Goal: Task Accomplishment & Management: Use online tool/utility

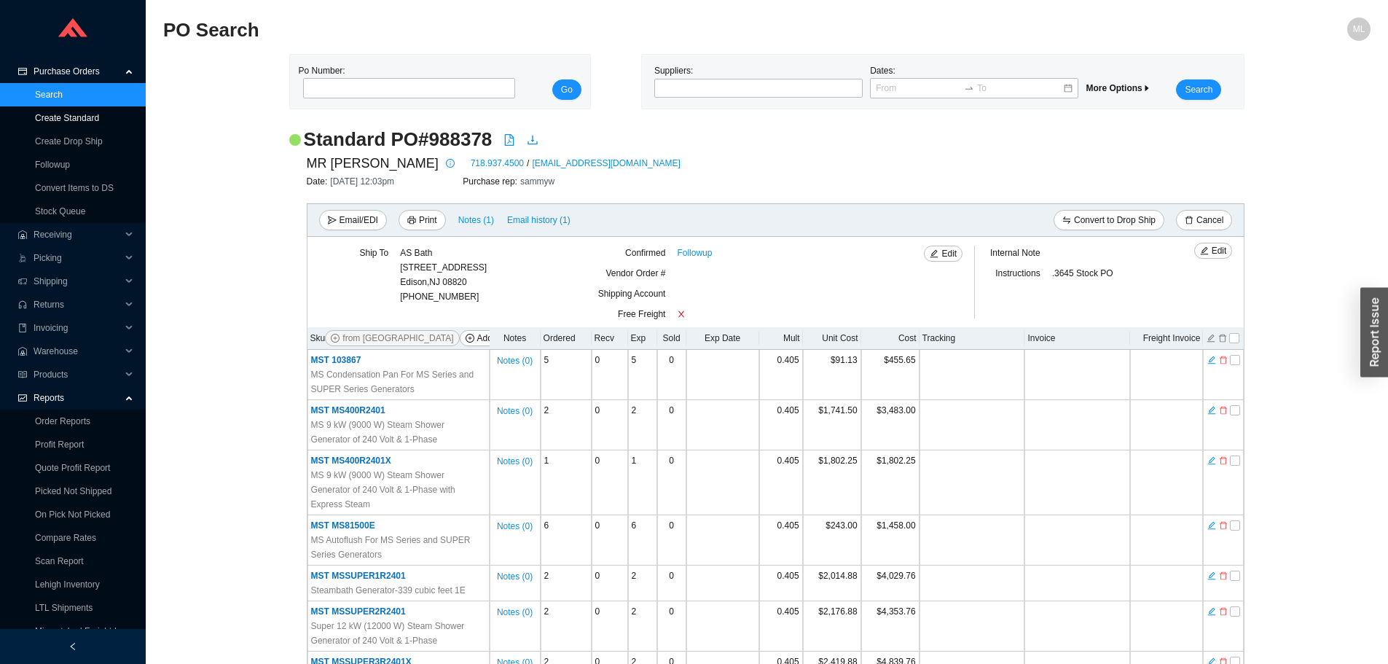
click at [82, 118] on link "Create Standard" at bounding box center [67, 118] width 64 height 10
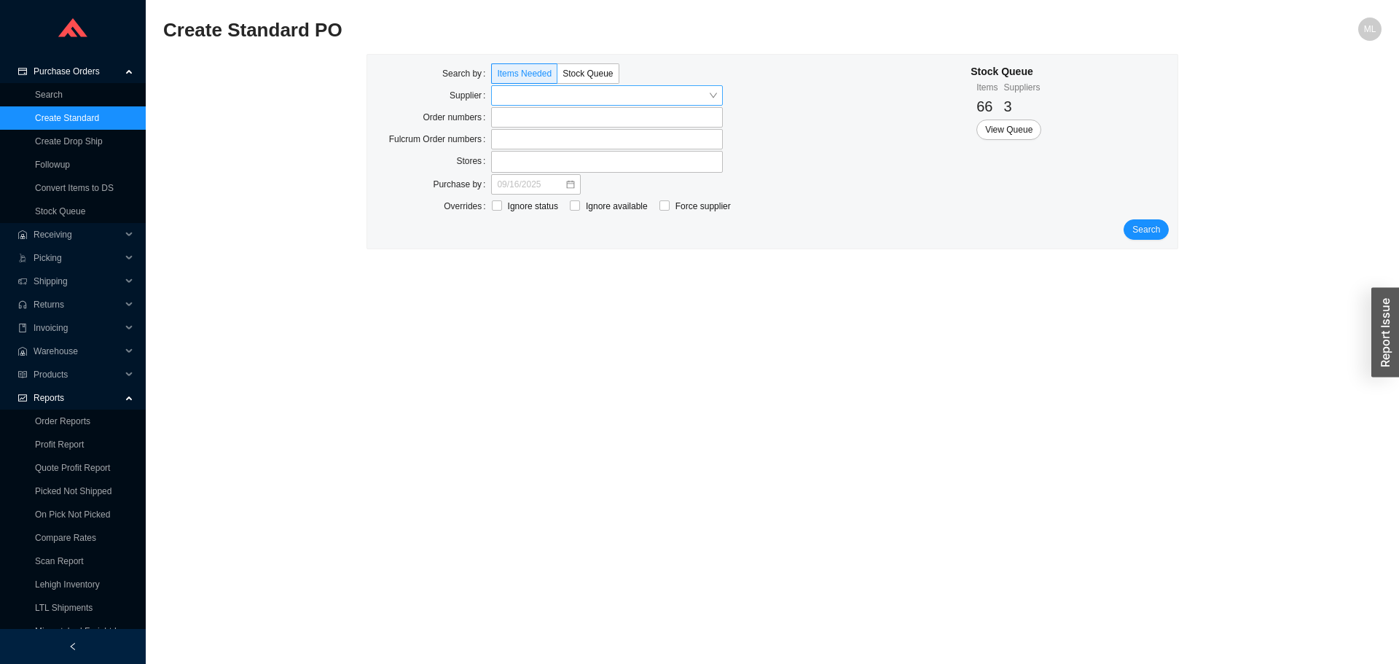
click at [510, 100] on input "search" at bounding box center [602, 95] width 211 height 19
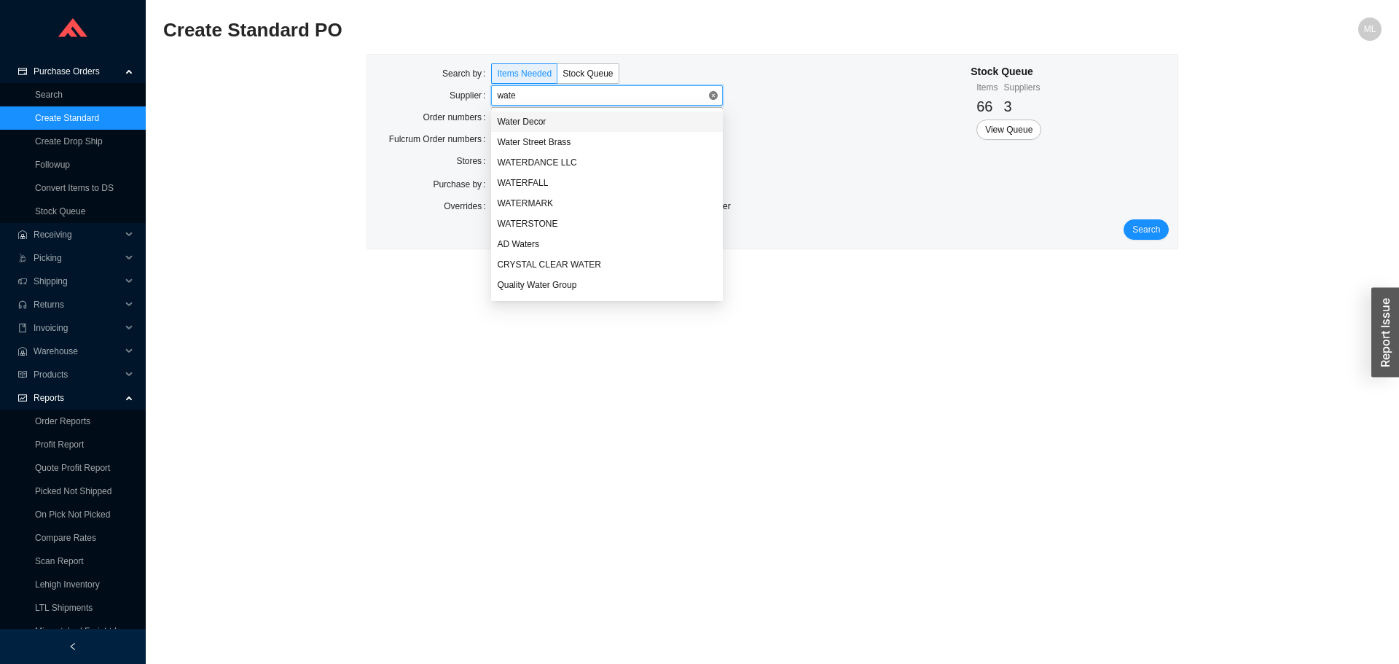
type input "water"
click at [541, 214] on div "WATERSTONE" at bounding box center [607, 224] width 232 height 20
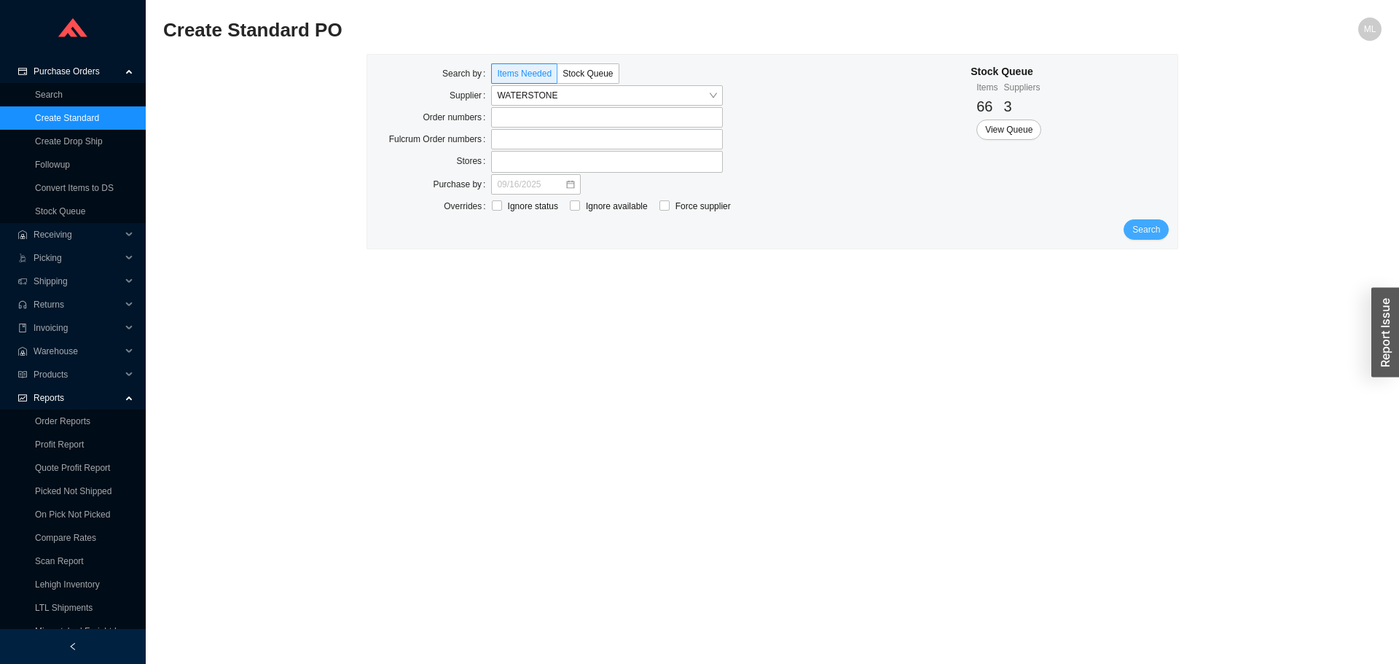
click at [1152, 229] on span "Search" at bounding box center [1146, 229] width 28 height 15
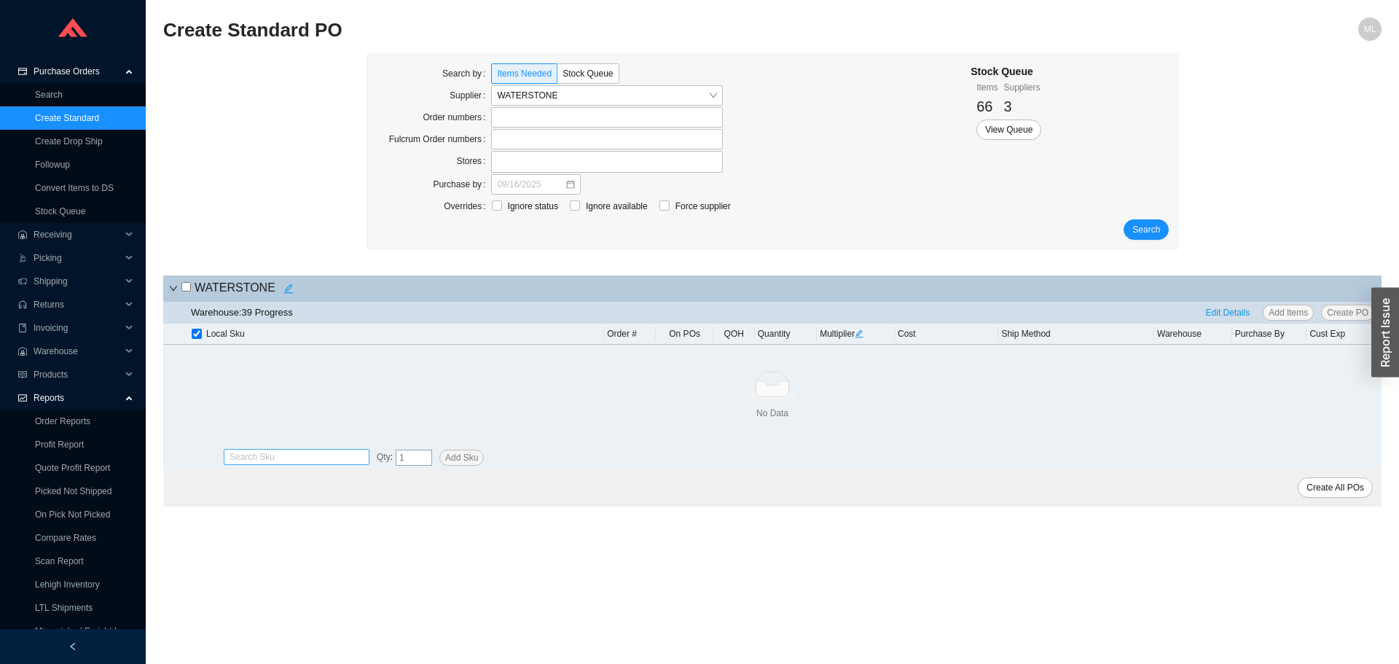
click at [255, 454] on input "search" at bounding box center [297, 457] width 134 height 15
click at [301, 460] on input "st110-2" at bounding box center [297, 457] width 134 height 15
type input "st110-2"
click at [452, 457] on span "Add Sku" at bounding box center [461, 457] width 33 height 15
click at [70, 211] on link "Stock Queue" at bounding box center [60, 211] width 50 height 10
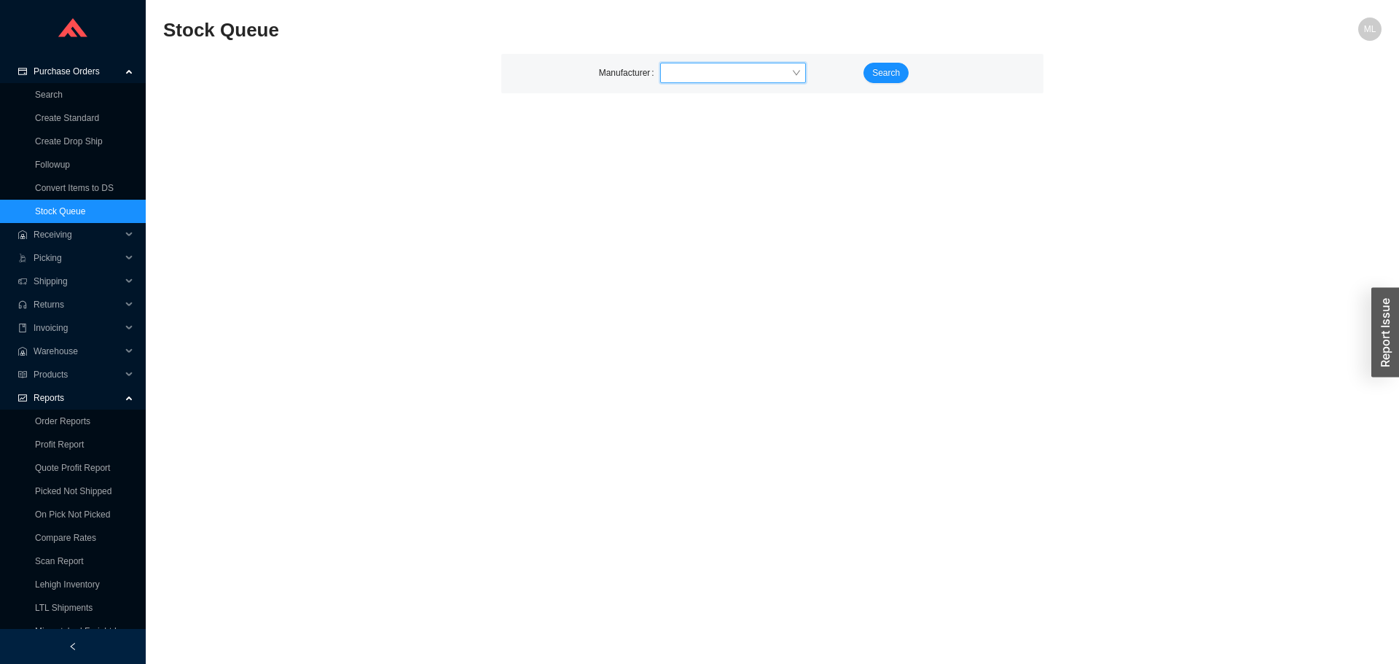
click at [699, 67] on input "search" at bounding box center [728, 72] width 125 height 19
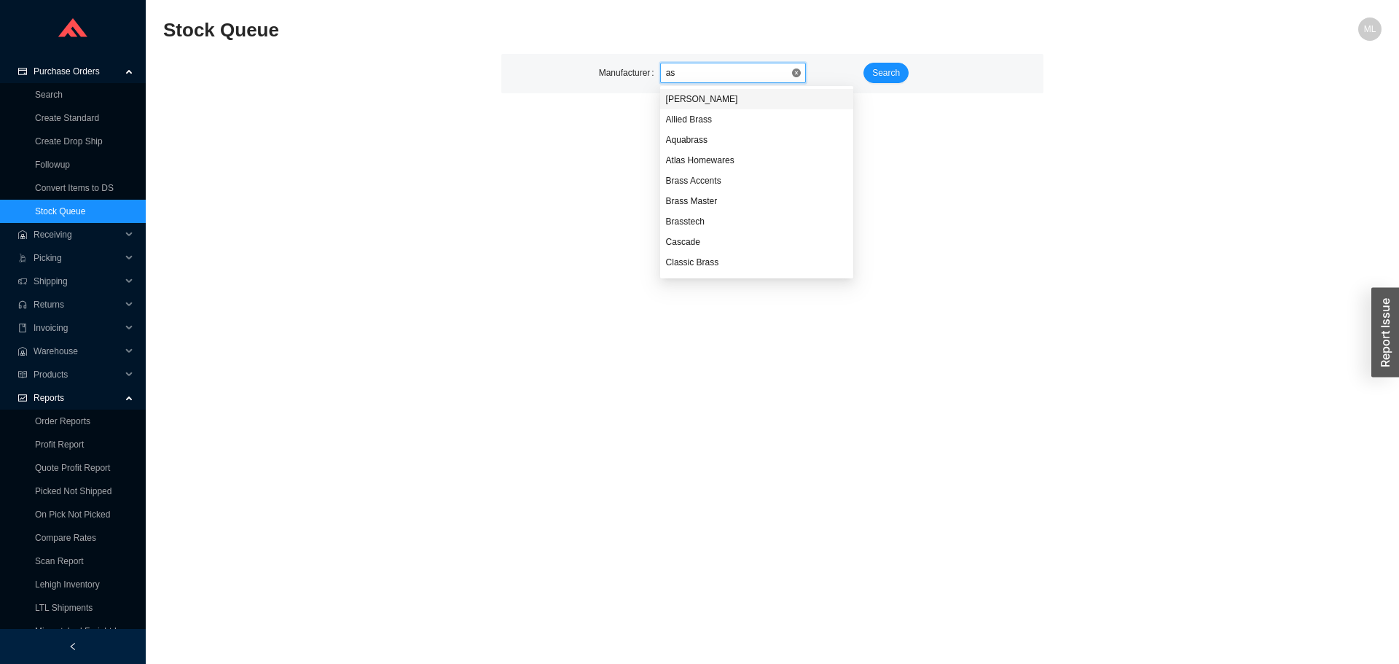
type input "a"
type input "water"
click at [709, 176] on div "Waterstone" at bounding box center [733, 180] width 134 height 13
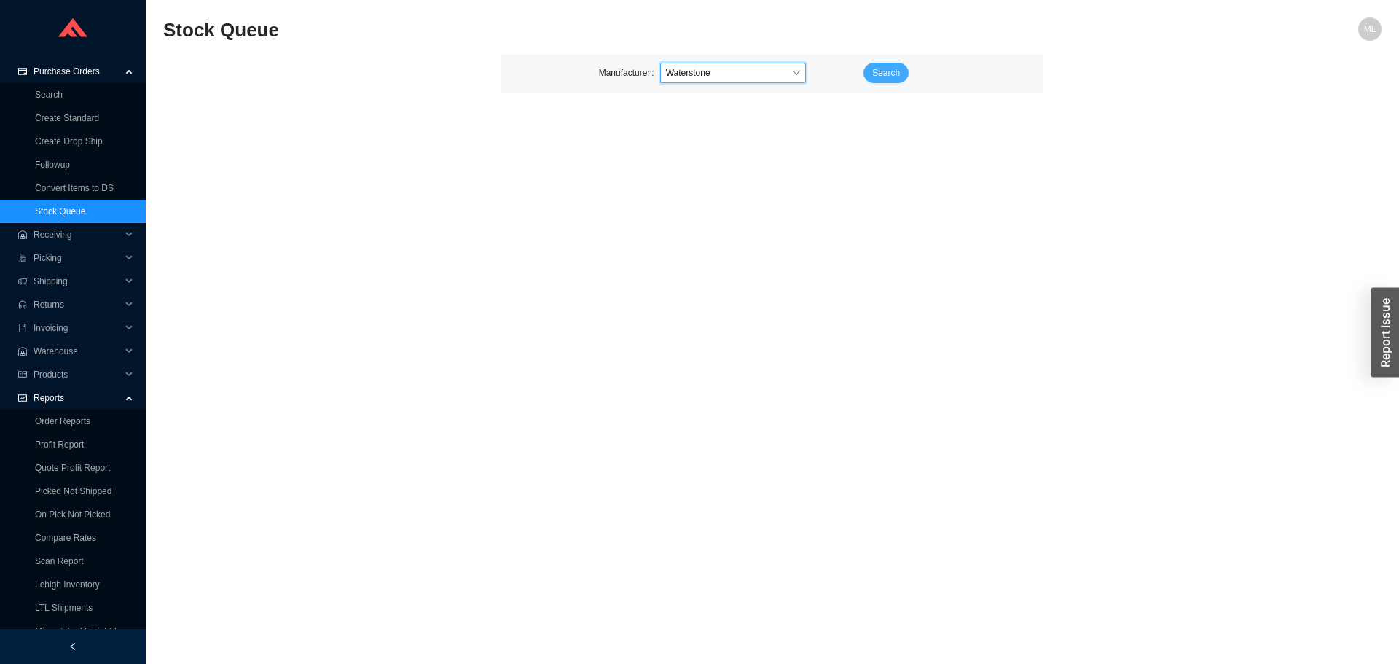
click at [883, 69] on span "Search" at bounding box center [886, 73] width 28 height 15
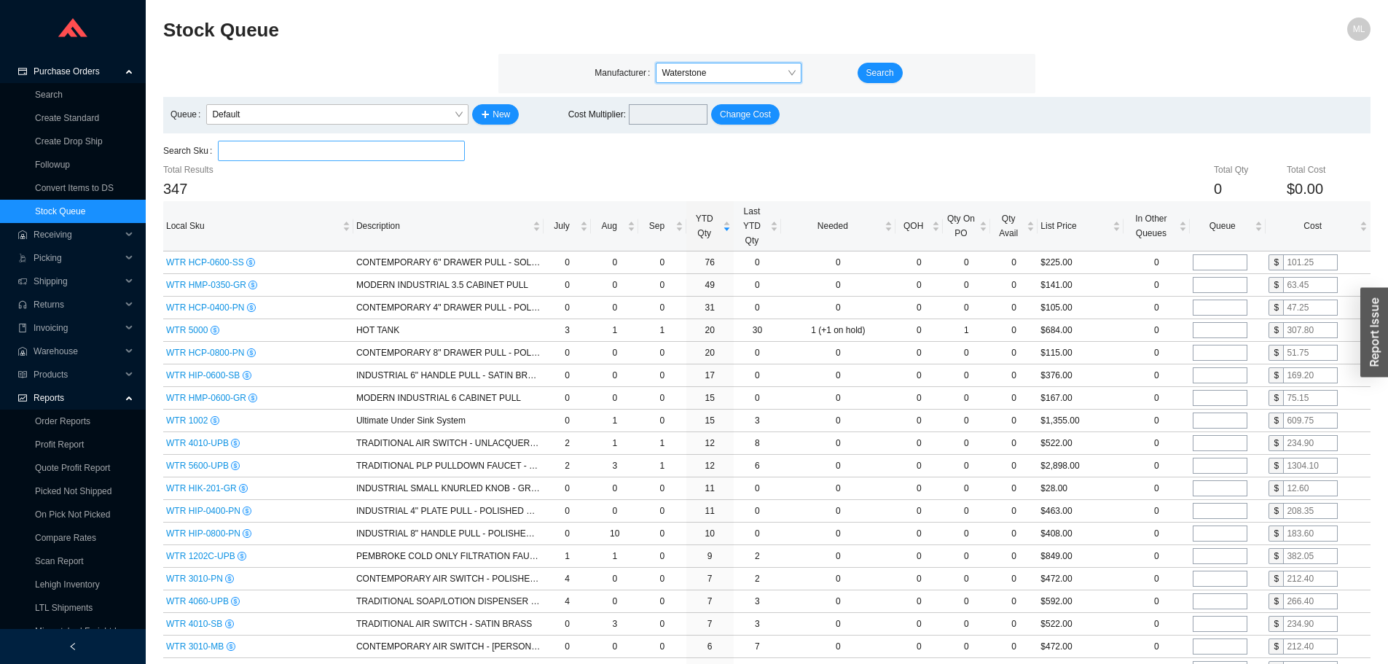
click at [286, 146] on input "search" at bounding box center [341, 150] width 235 height 19
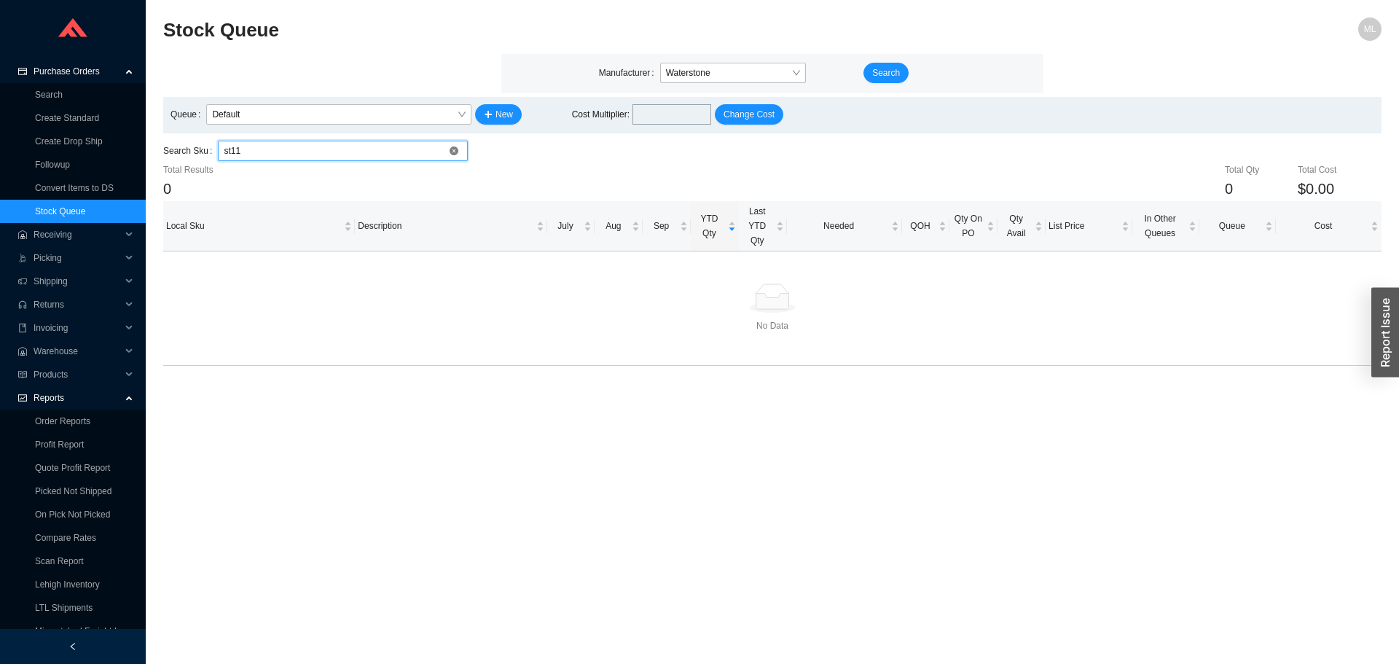
type input "st110"
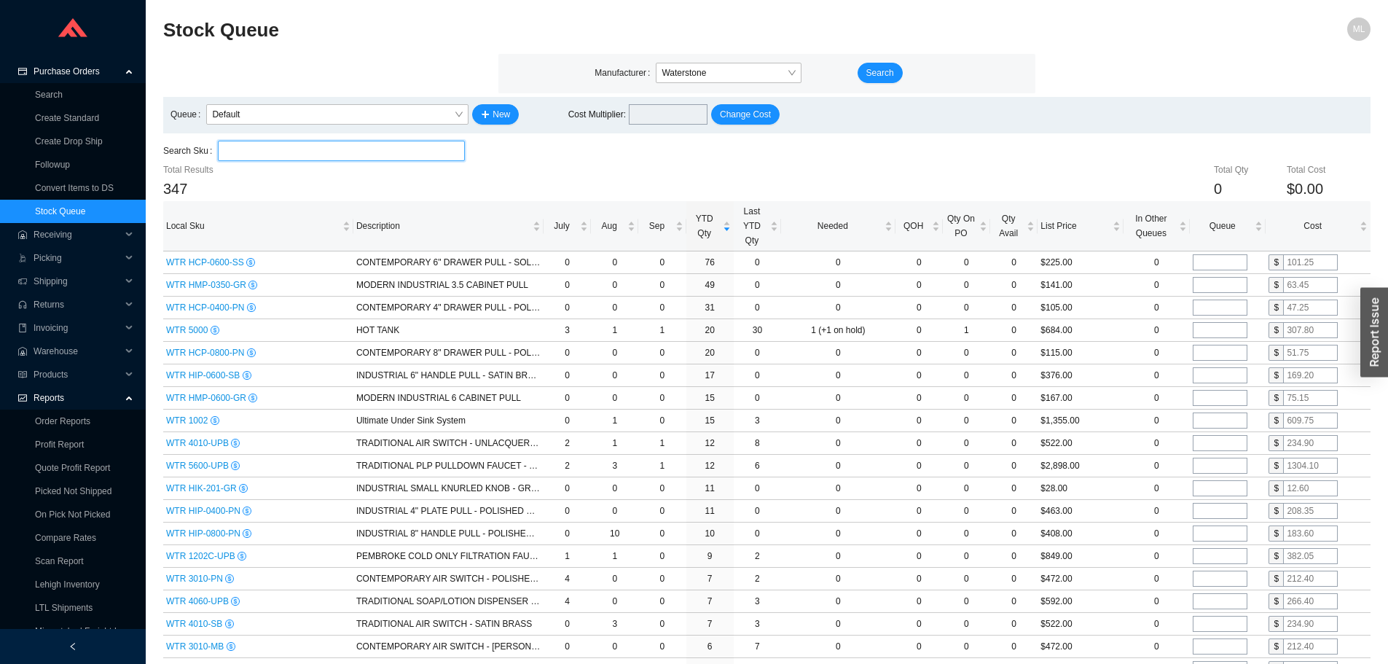
click at [286, 149] on input "search" at bounding box center [341, 150] width 235 height 19
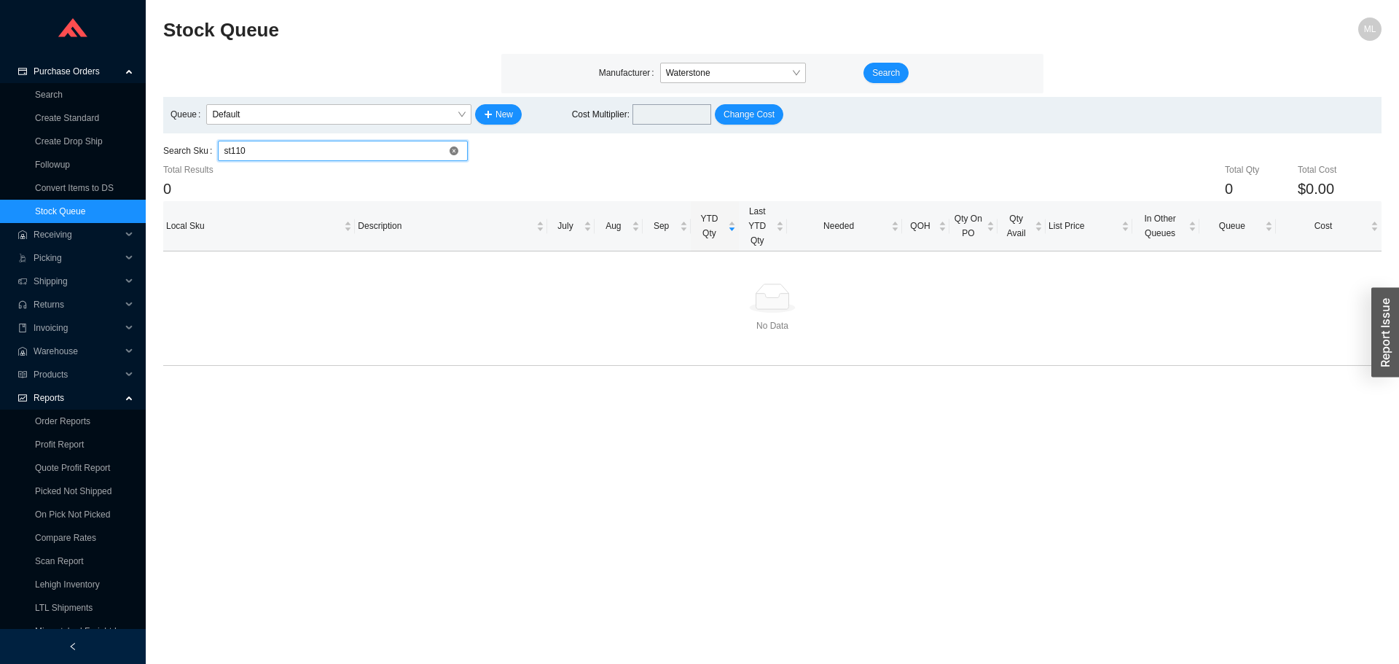
type input "st110"
click at [63, 439] on link "Profit Report" at bounding box center [59, 444] width 49 height 10
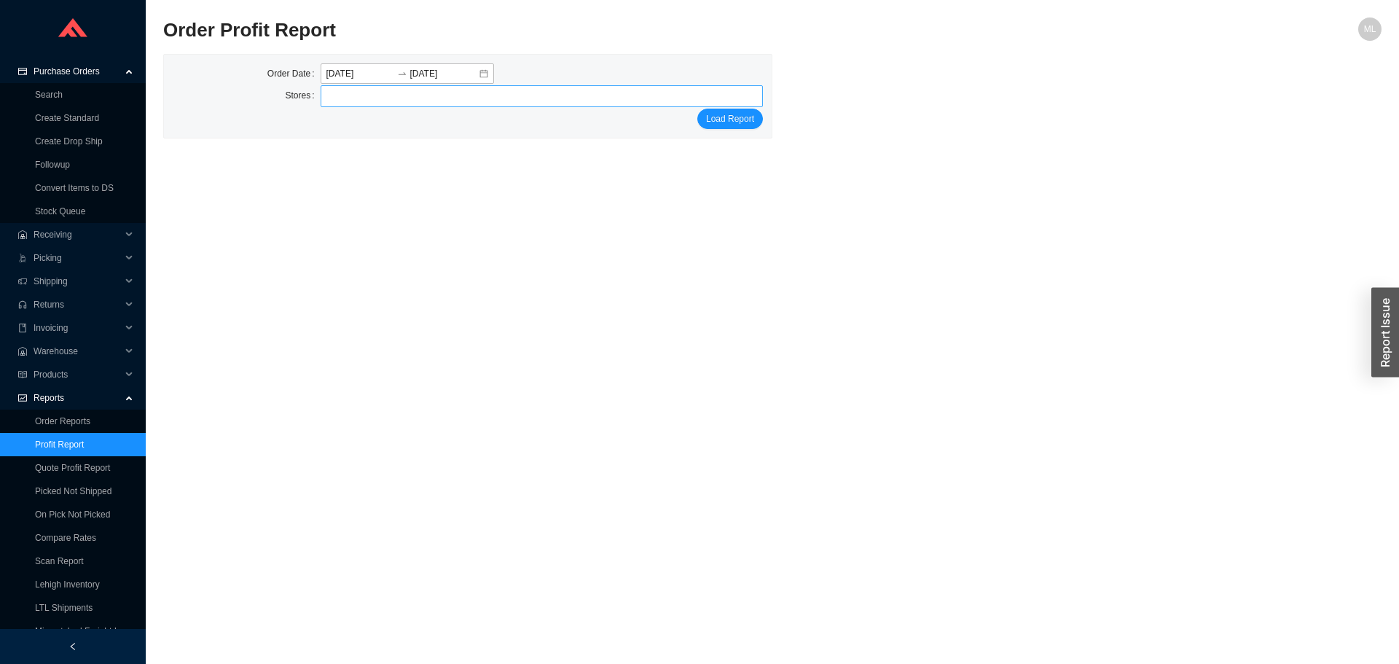
click at [374, 97] on div at bounding box center [536, 96] width 425 height 20
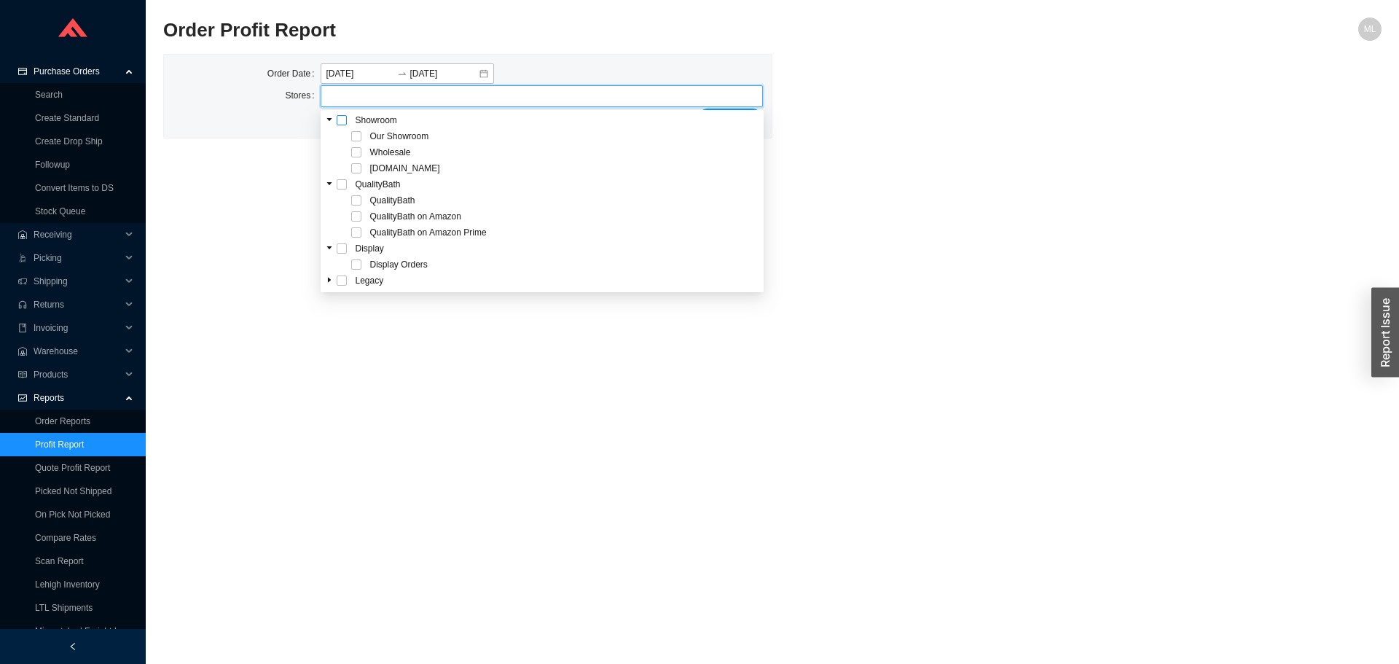
click at [338, 117] on span at bounding box center [342, 120] width 10 height 10
click at [968, 137] on div "Order Date [DATE] [DATE] Stores Our Showroom Wholesale [DOMAIN_NAME] Load Report" at bounding box center [772, 96] width 1218 height 85
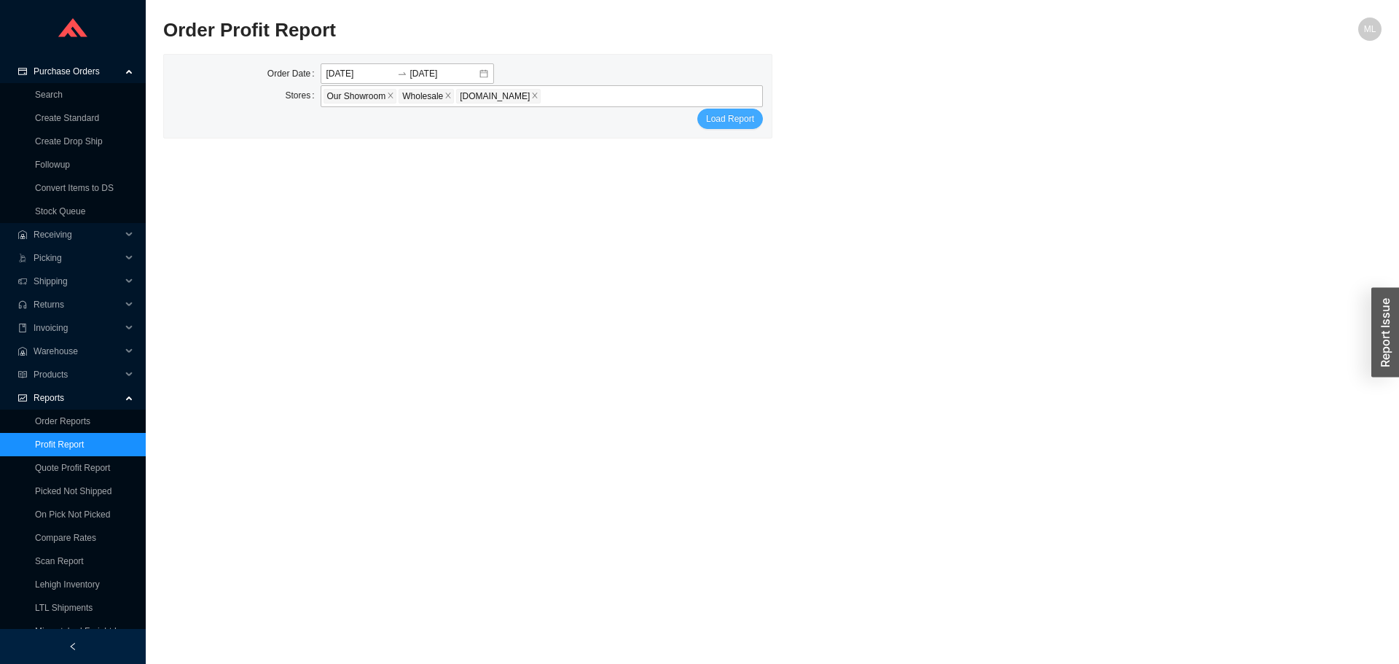
click at [737, 121] on span "Load Report" at bounding box center [730, 118] width 48 height 15
